Goal: Transaction & Acquisition: Purchase product/service

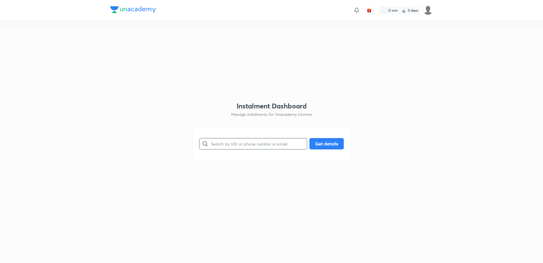
click at [240, 143] on input "text" at bounding box center [259, 143] width 96 height 14
paste input "[EMAIL_ADDRESS][PERSON_NAME][DOMAIN_NAME]"
type input "[EMAIL_ADDRESS][PERSON_NAME][DOMAIN_NAME]"
click at [321, 145] on button "Get details" at bounding box center [327, 142] width 34 height 11
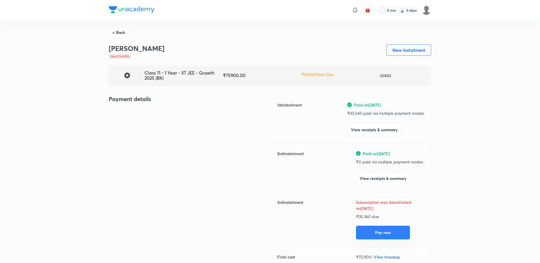
click at [392, 232] on button "Pay now" at bounding box center [383, 232] width 54 height 14
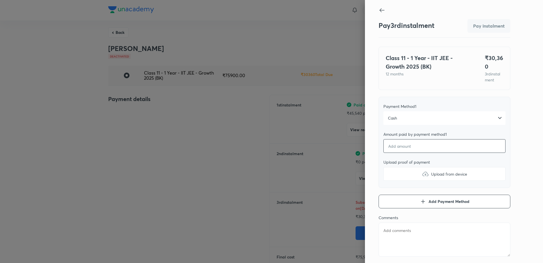
click at [411, 148] on input "number" at bounding box center [445, 146] width 122 height 14
type textarea "x"
type input "3"
type textarea "x"
type input "30"
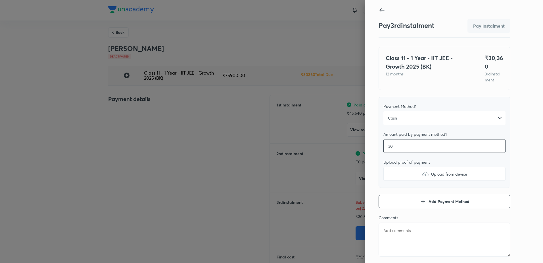
type textarea "x"
type input "303"
type textarea "x"
type input "3036"
type textarea "x"
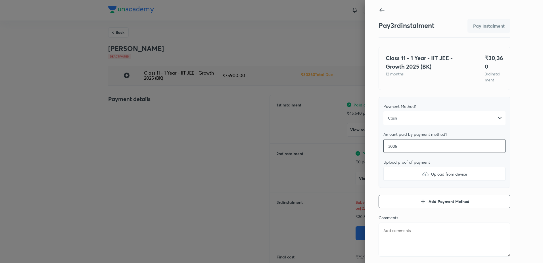
type input "30360"
type textarea "x"
type input "30360"
click at [435, 168] on label "Upload from device" at bounding box center [445, 174] width 122 height 14
click at [0, 0] on input "Upload from device" at bounding box center [0, 0] width 0 height 0
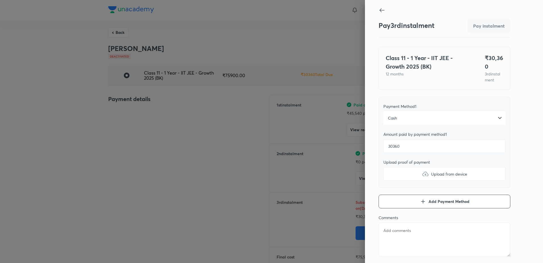
type textarea "x"
click at [394, 231] on textarea at bounding box center [445, 239] width 132 height 34
type textarea "M"
type textarea "x"
type textarea "Mu"
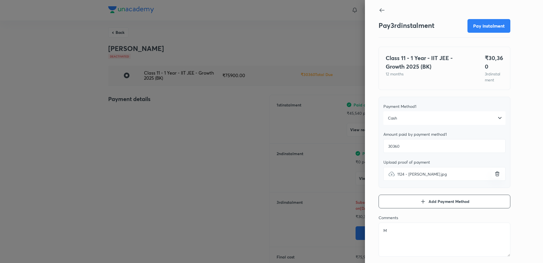
type textarea "x"
type textarea "Mur"
type textarea "x"
type textarea "Murt"
type textarea "x"
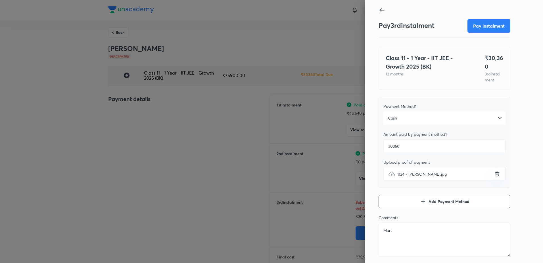
type textarea "[PERSON_NAME]"
type textarea "x"
type textarea "Murtaz"
type textarea "x"
type textarea "Murtaza"
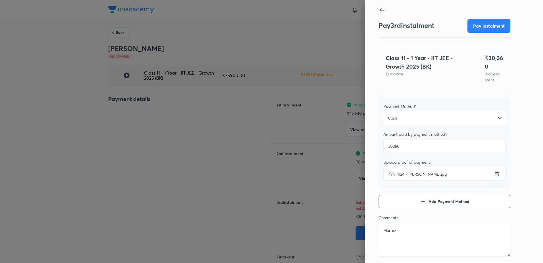
type textarea "x"
type textarea "MurtazaG"
type textarea "x"
type textarea "MurtazaGa"
type textarea "x"
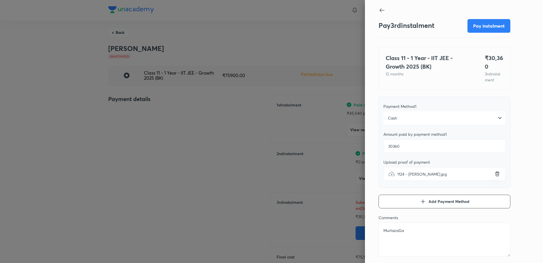
type textarea "MurtazaGas"
type textarea "x"
type textarea "MurtazaGasw"
type textarea "x"
type textarea "MurtazaGaswa"
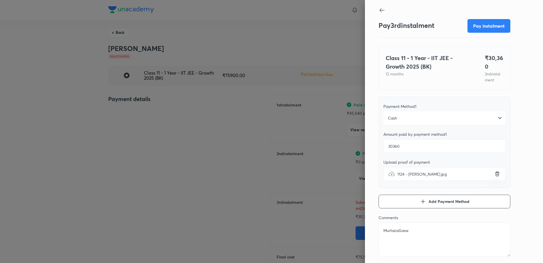
type textarea "x"
type textarea "MurtazaGaswal"
type textarea "x"
type textarea "MurtazaGaswala"
type textarea "x"
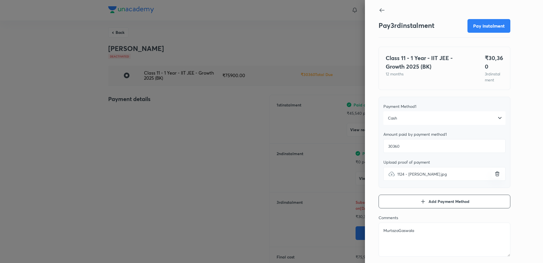
type textarea "MurtazaGaswala_"
type textarea "x"
type textarea "MurtazaGaswala_I"
type textarea "x"
type textarea "MurtazaGaswala_II"
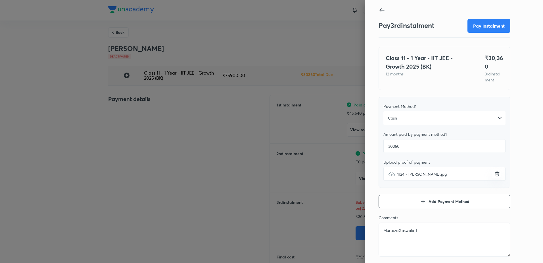
type textarea "x"
type textarea "MurtazaGaswala_IIT"
type textarea "x"
type textarea "MurtazaGaswala_IITJ"
type textarea "x"
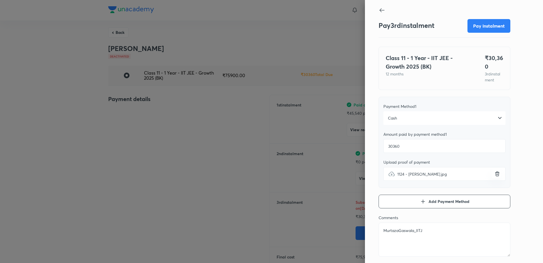
type textarea "MurtazaGaswala_IITJE"
type textarea "x"
type textarea "MurtazaGaswala_IITJEE"
type textarea "x"
type textarea "MurtazaGaswala_IITJEE_"
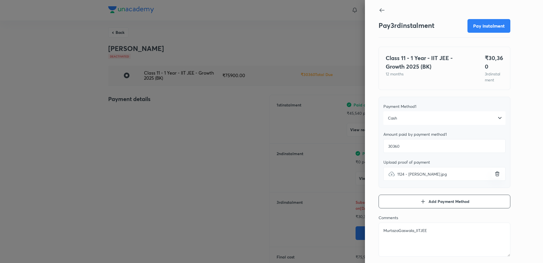
type textarea "x"
type textarea "MurtazaGaswala_IITJEE_B"
type textarea "x"
type textarea "MurtazaGaswala_IITJEE_BK"
type textarea "x"
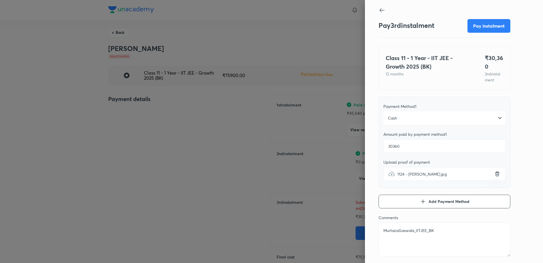
type textarea "MurtazaGaswala_IITJEE_BK_"
type textarea "x"
type textarea "MurtazaGaswala_IITJEE_BK_I"
type textarea "x"
type textarea "MurtazaGaswala_IITJEE_BK_In"
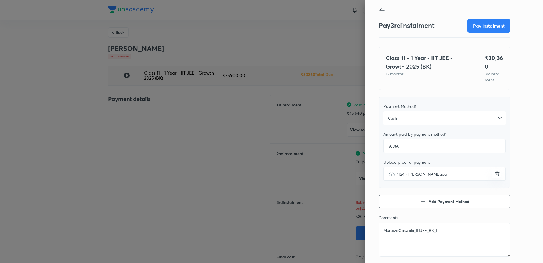
type textarea "x"
type textarea "MurtazaGaswala_IITJEE_BK_Ind"
type textarea "x"
type textarea "MurtazaGaswala_IITJEE_BK_Indo"
type textarea "x"
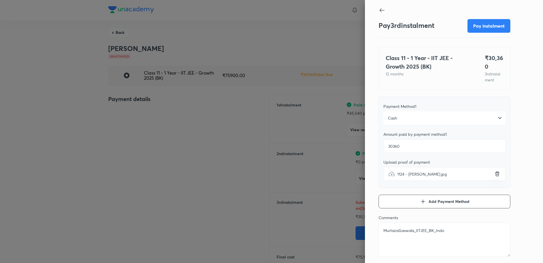
type textarea "MurtazaGaswala_IITJEE_BK_Indor"
type textarea "x"
type textarea "MurtazaGaswala_IITJEE_BK_Indore"
type textarea "x"
type textarea "MurtazaGaswala_IITJEE_BK_Indore"
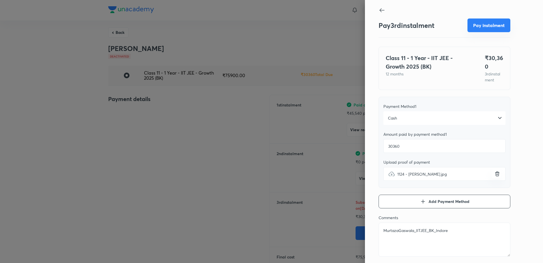
click at [496, 24] on button "Pay instalment" at bounding box center [489, 25] width 43 height 14
type textarea "x"
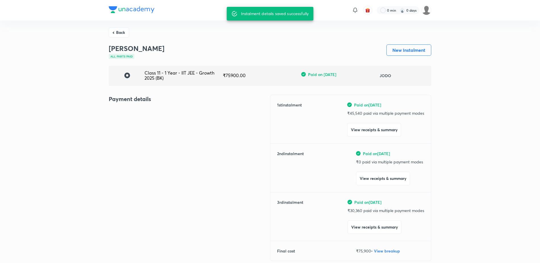
drag, startPoint x: 25, startPoint y: 67, endPoint x: 68, endPoint y: 28, distance: 57.9
click at [25, 67] on div "Back [PERSON_NAME] All parts paid New Instalment Class 11 - 1 Year - IIT JEE - …" at bounding box center [270, 256] width 540 height 473
